Goal: Information Seeking & Learning: Check status

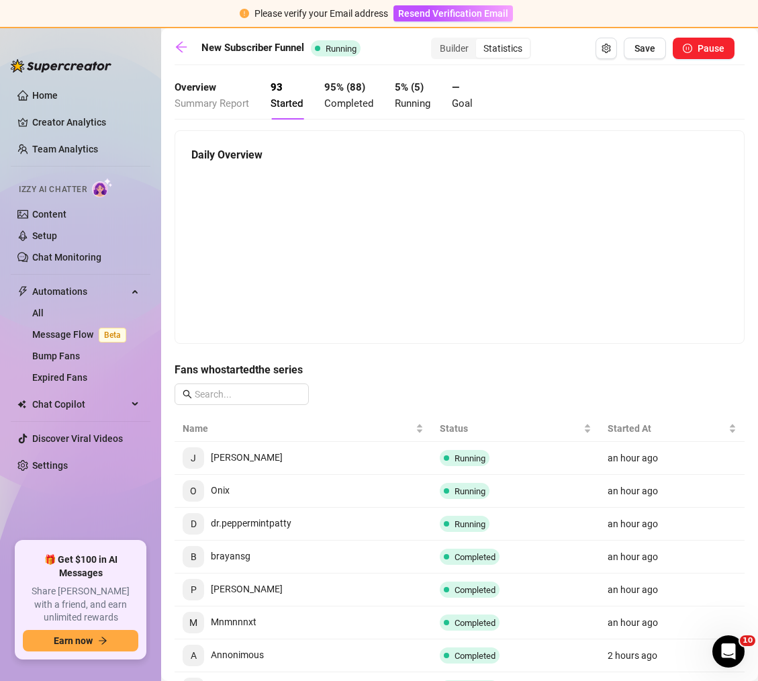
click at [200, 109] on div "Overview Summary Report" at bounding box center [212, 96] width 75 height 32
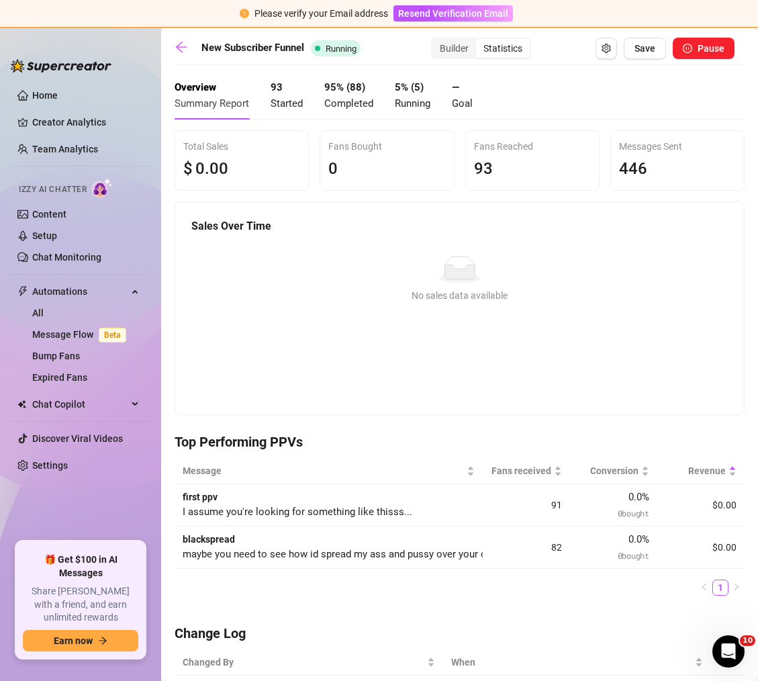
click at [338, 100] on span "Completed" at bounding box center [348, 103] width 49 height 12
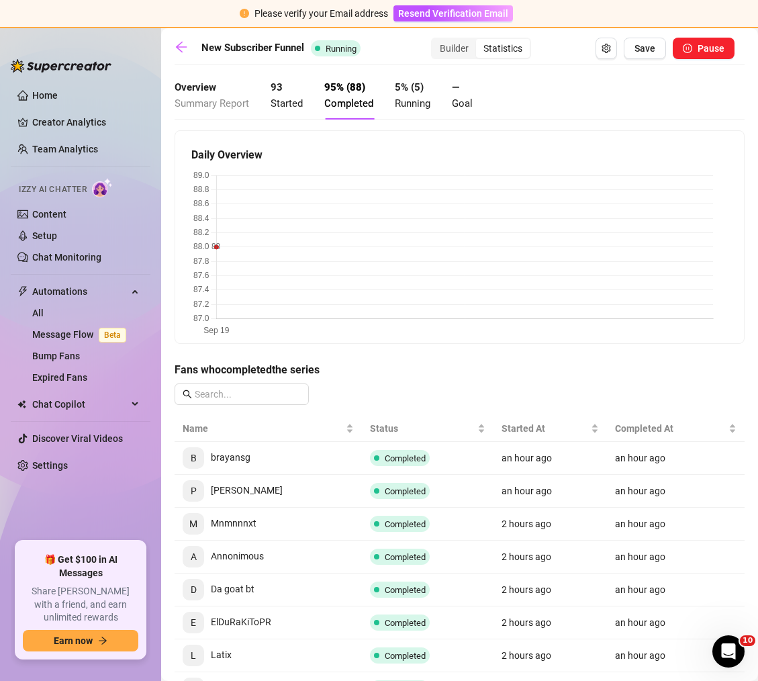
click at [300, 95] on div "93 Started" at bounding box center [287, 96] width 32 height 32
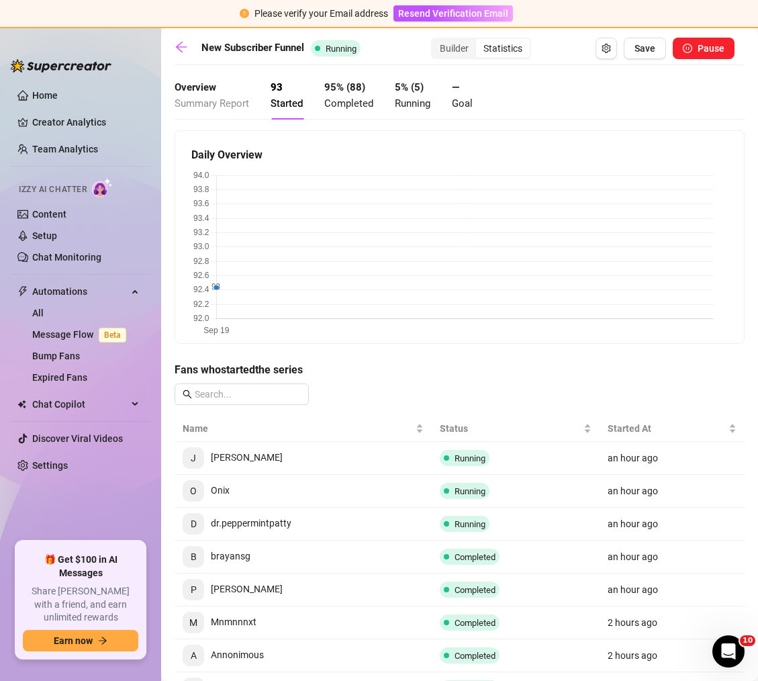
click at [230, 105] on span "Summary Report" at bounding box center [212, 103] width 75 height 12
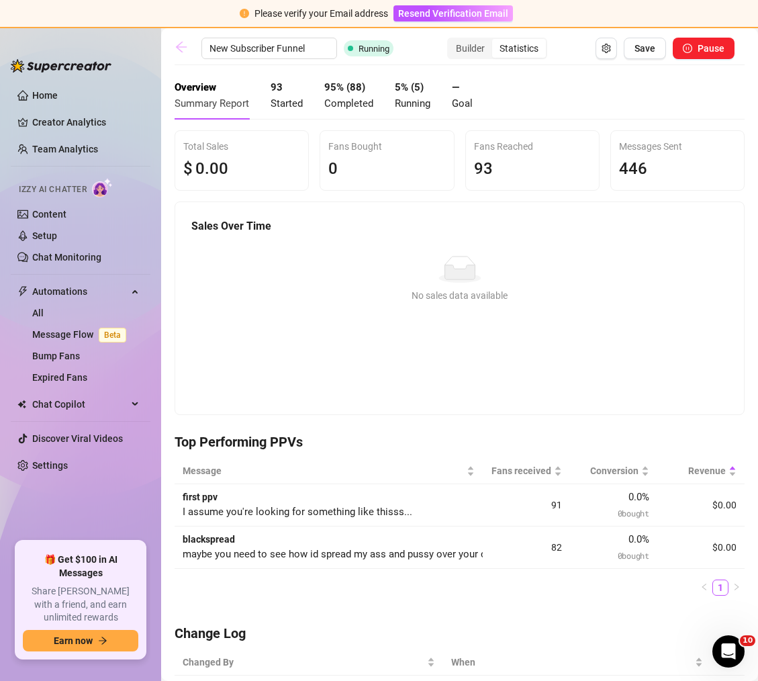
click at [185, 52] on icon "arrow-left" at bounding box center [181, 46] width 13 height 13
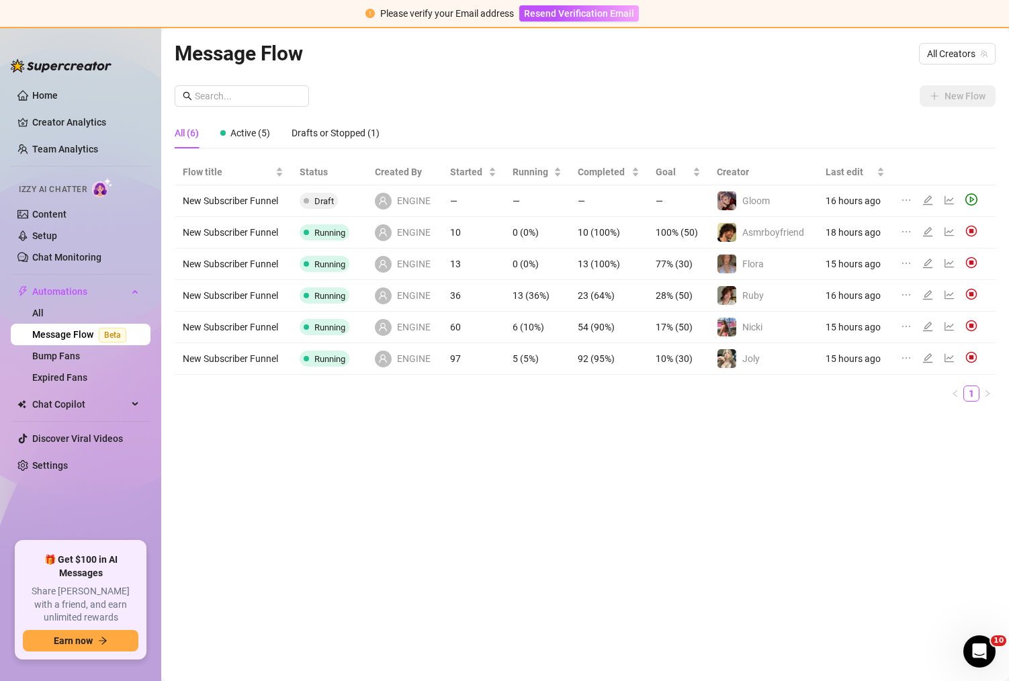
click at [758, 234] on div at bounding box center [942, 232] width 82 height 15
click at [758, 295] on icon "line-chart" at bounding box center [948, 295] width 9 height 9
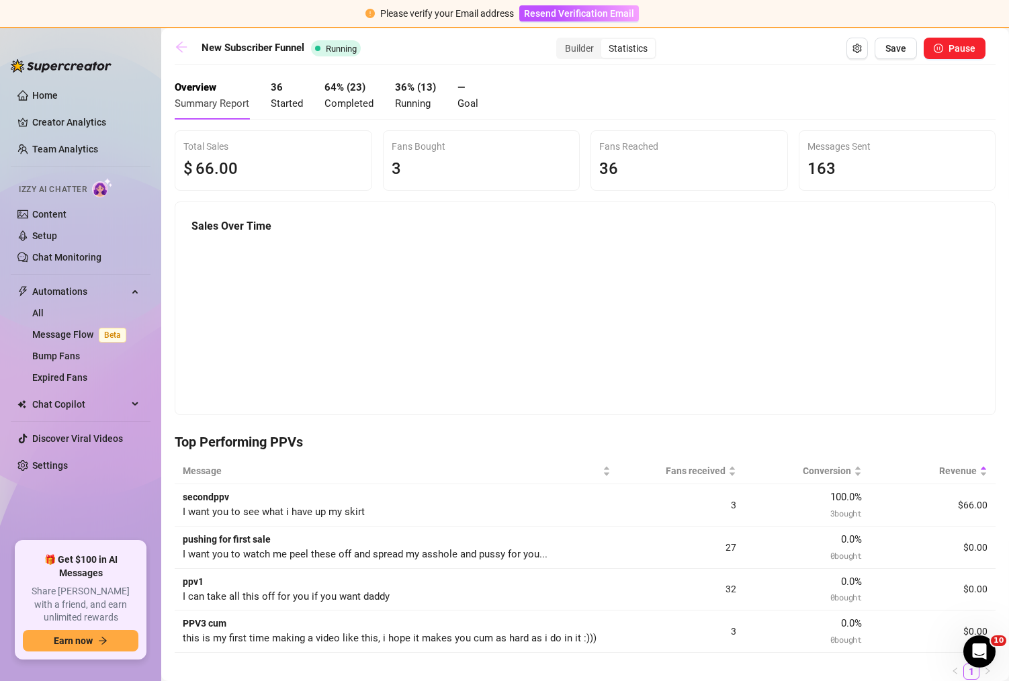
click at [191, 49] on link at bounding box center [185, 48] width 20 height 16
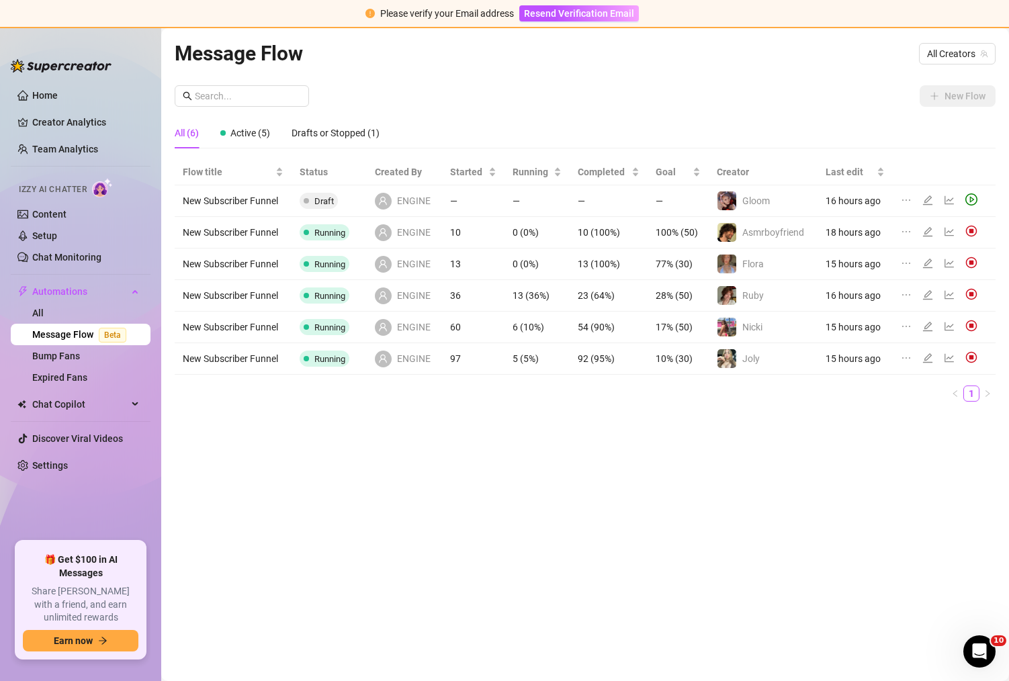
click at [608, 455] on div "Message Flow All Creators New Flow All (6) Active (5) Drafts or Stopped (1) Flo…" at bounding box center [585, 339] width 821 height 603
